Goal: Task Accomplishment & Management: Use online tool/utility

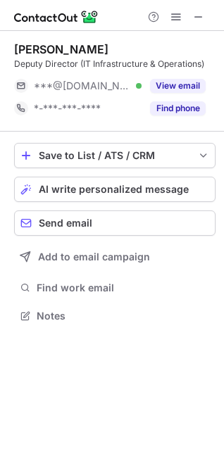
scroll to position [306, 224]
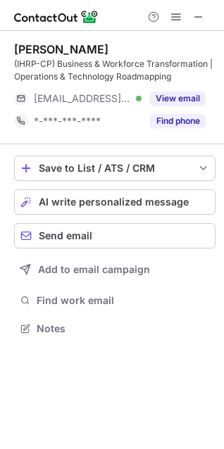
scroll to position [319, 224]
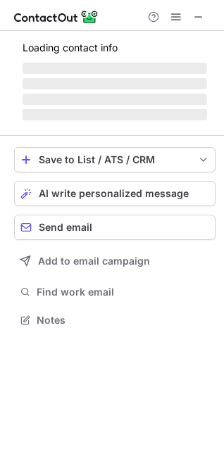
scroll to position [329, 224]
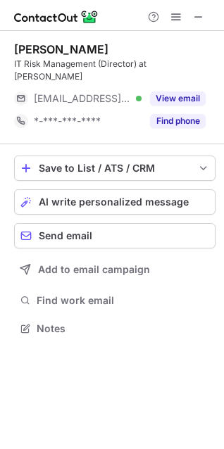
scroll to position [306, 224]
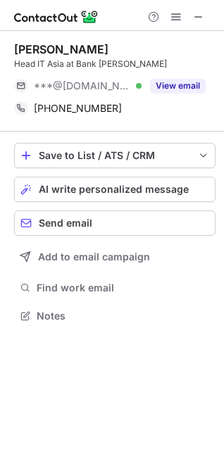
scroll to position [306, 224]
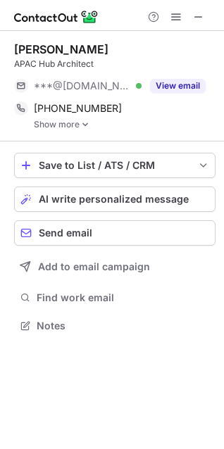
scroll to position [316, 224]
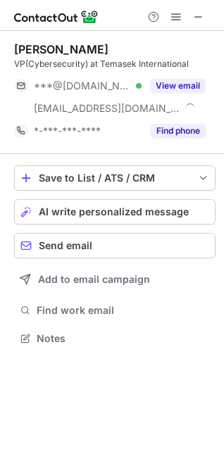
scroll to position [329, 224]
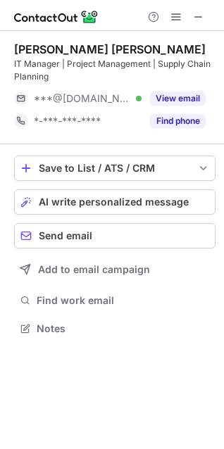
scroll to position [319, 224]
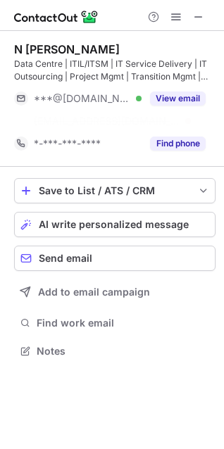
scroll to position [319, 224]
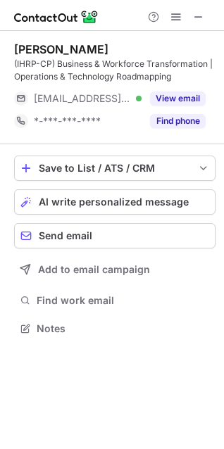
scroll to position [319, 224]
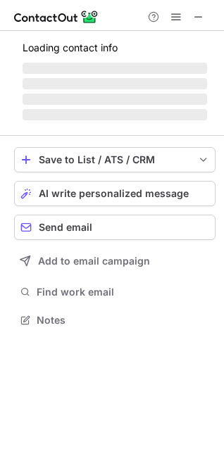
scroll to position [364, 224]
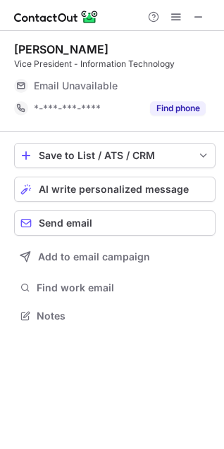
scroll to position [306, 224]
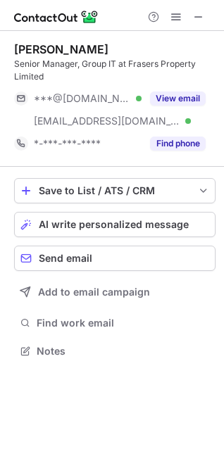
scroll to position [342, 224]
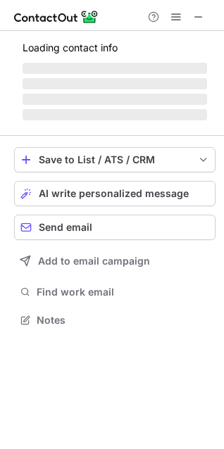
scroll to position [306, 224]
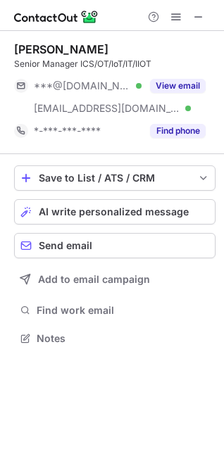
scroll to position [329, 224]
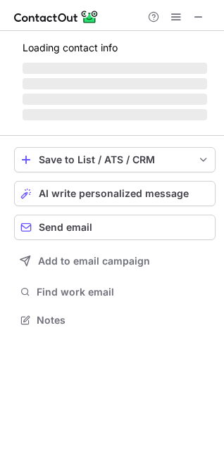
scroll to position [342, 224]
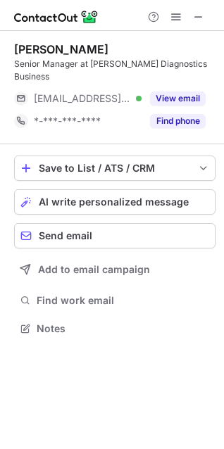
scroll to position [306, 224]
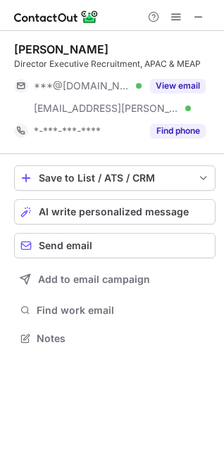
scroll to position [329, 224]
